Goal: Find contact information: Find contact information

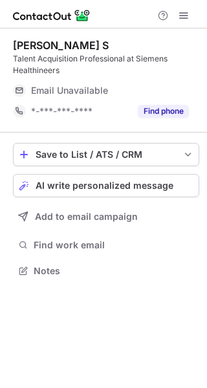
scroll to position [262, 207]
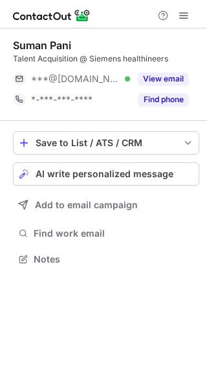
scroll to position [250, 207]
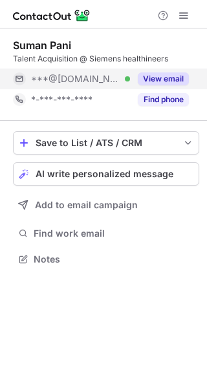
click at [163, 83] on button "View email" at bounding box center [163, 78] width 51 height 13
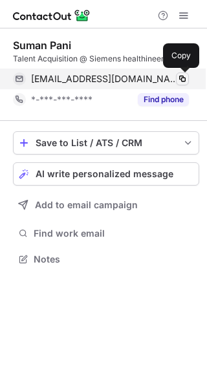
click at [180, 78] on span at bounding box center [182, 79] width 10 height 10
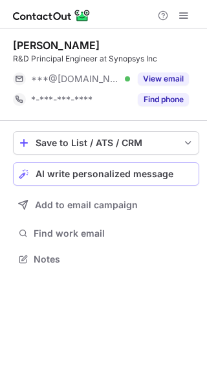
scroll to position [250, 207]
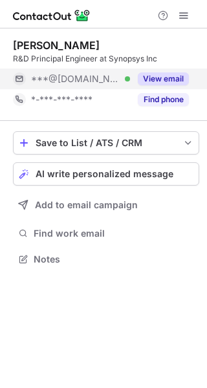
click at [147, 74] on button "View email" at bounding box center [163, 78] width 51 height 13
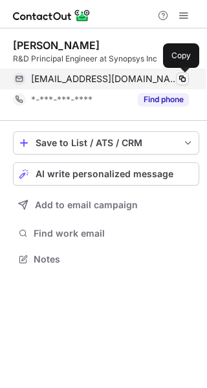
click at [183, 76] on span at bounding box center [182, 79] width 10 height 10
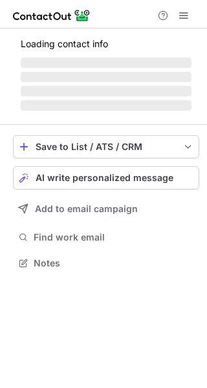
scroll to position [262, 207]
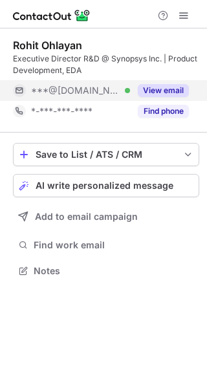
click at [170, 90] on button "View email" at bounding box center [163, 90] width 51 height 13
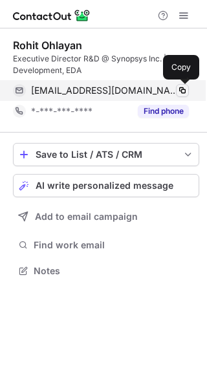
click at [182, 90] on span at bounding box center [182, 90] width 10 height 10
